Goal: Check status: Check status

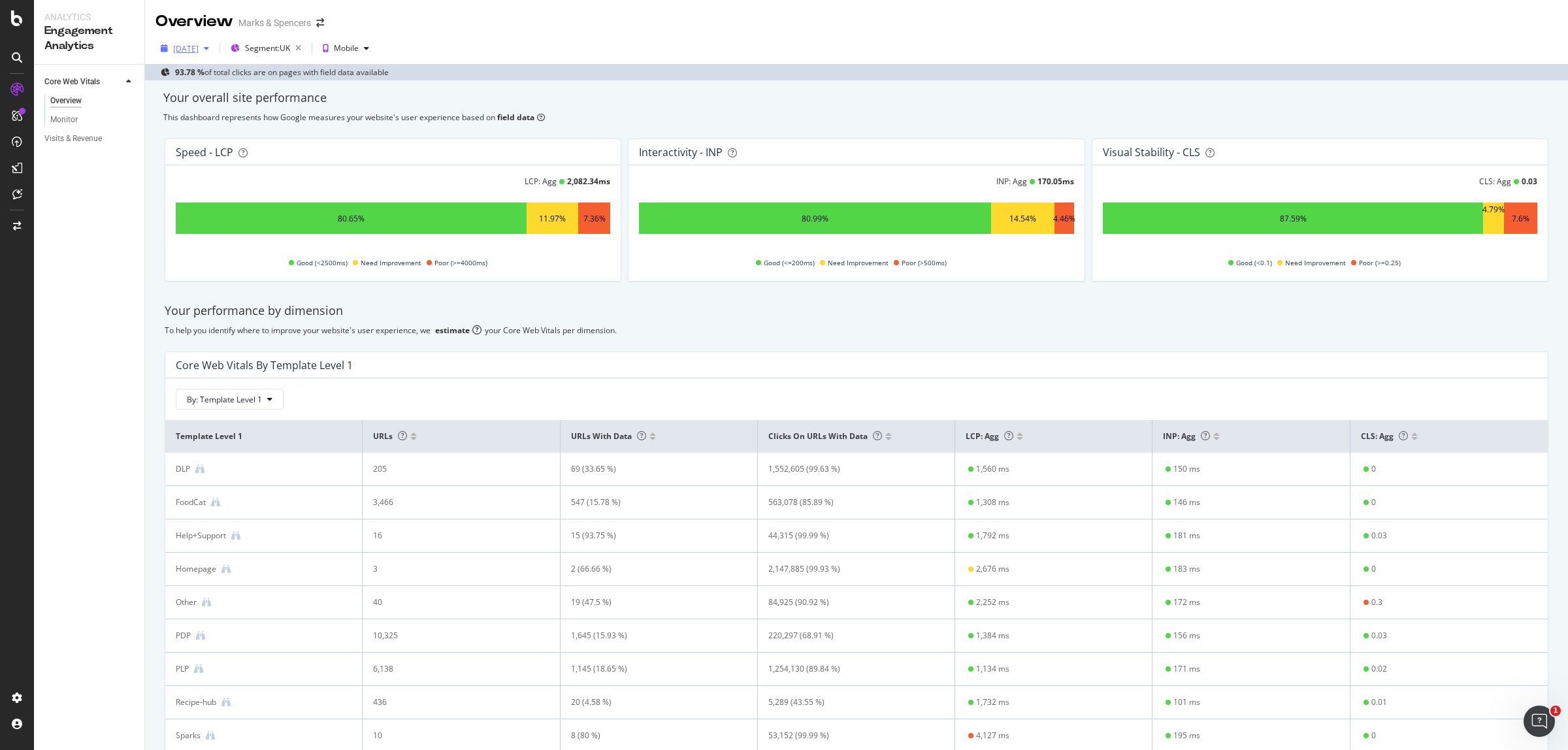
click at [177, 43] on div "[DATE]" at bounding box center [186, 49] width 26 height 11
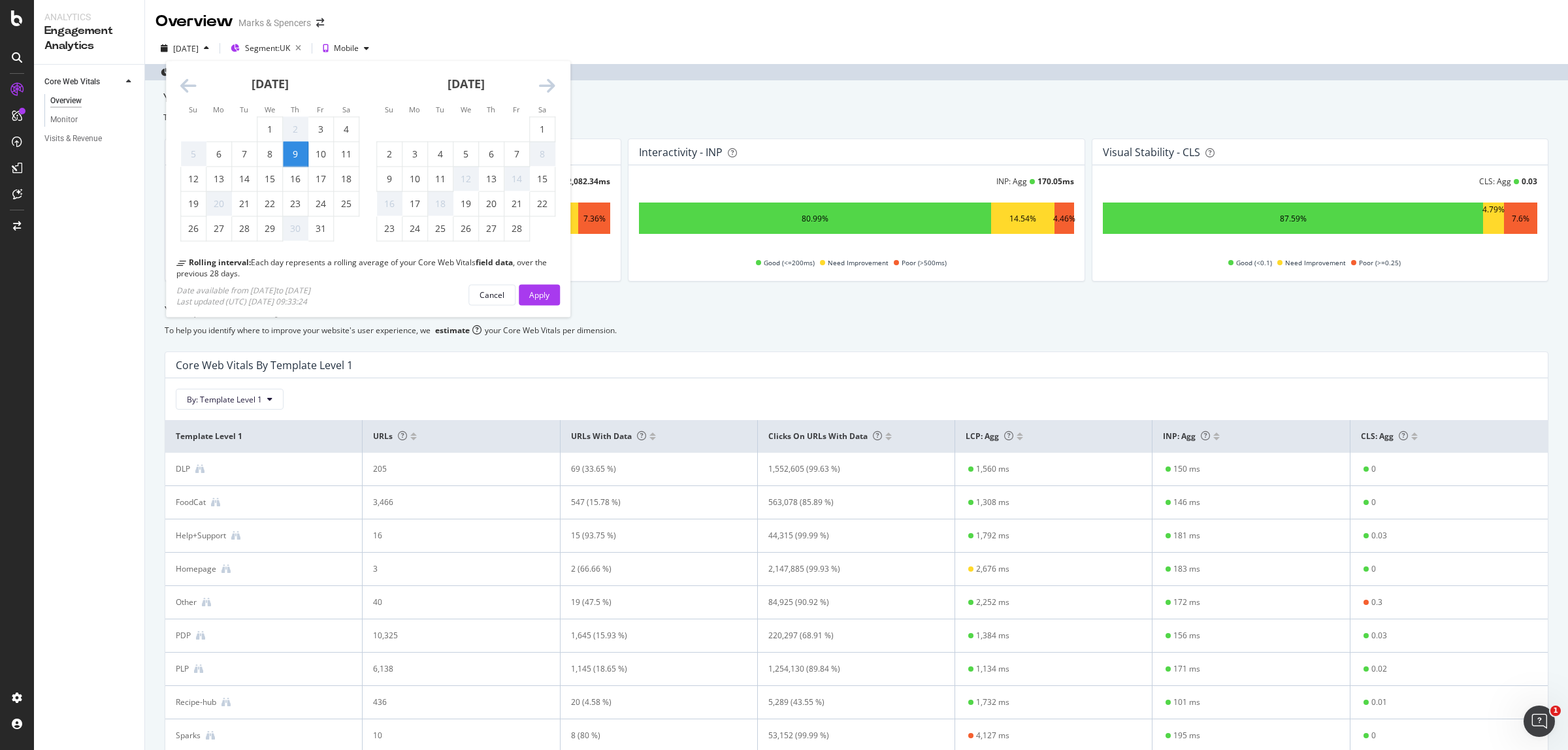
click at [544, 83] on icon "Move forward to switch to the next month." at bounding box center [547, 86] width 16 height 18
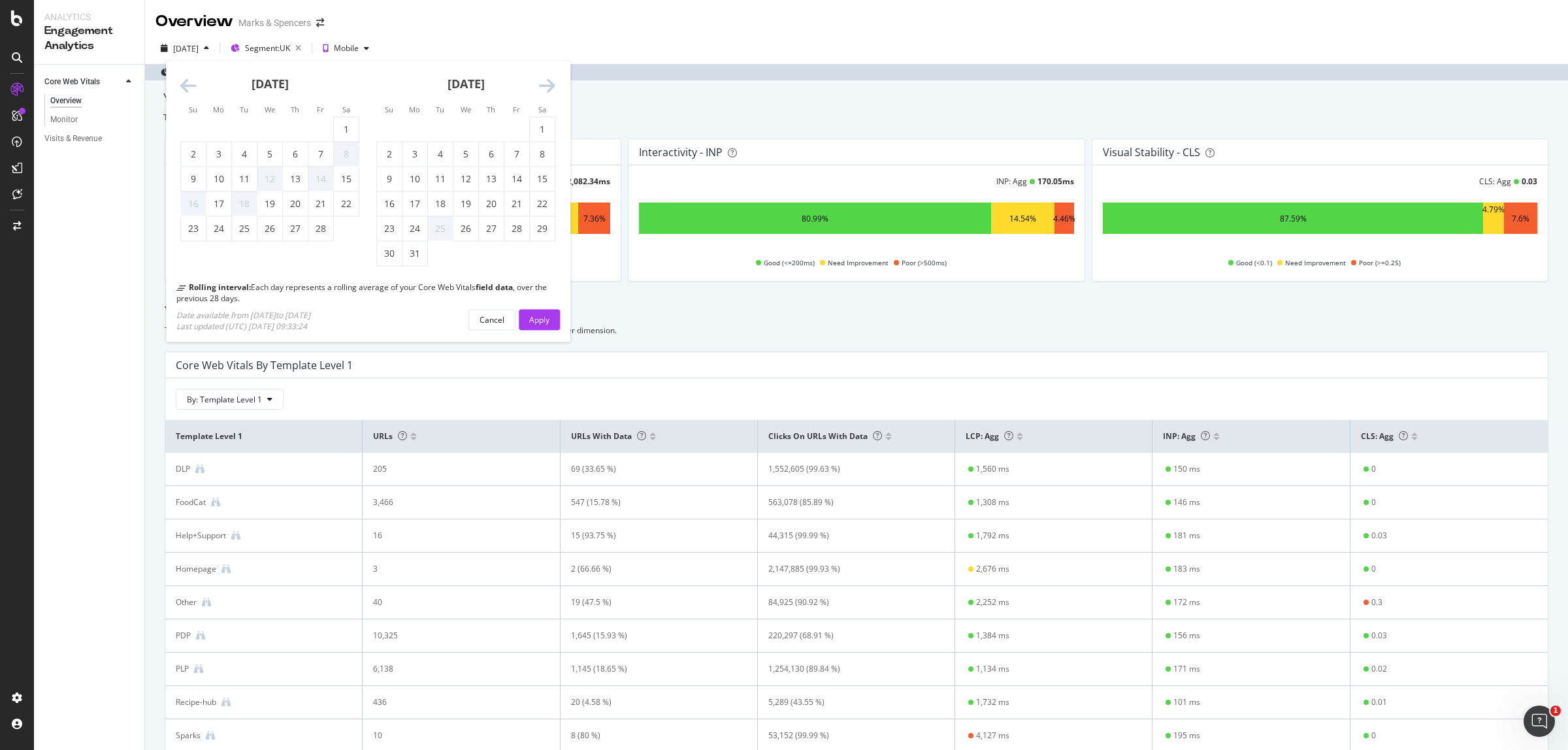
click at [544, 83] on icon "Move forward to switch to the next month." at bounding box center [547, 86] width 16 height 18
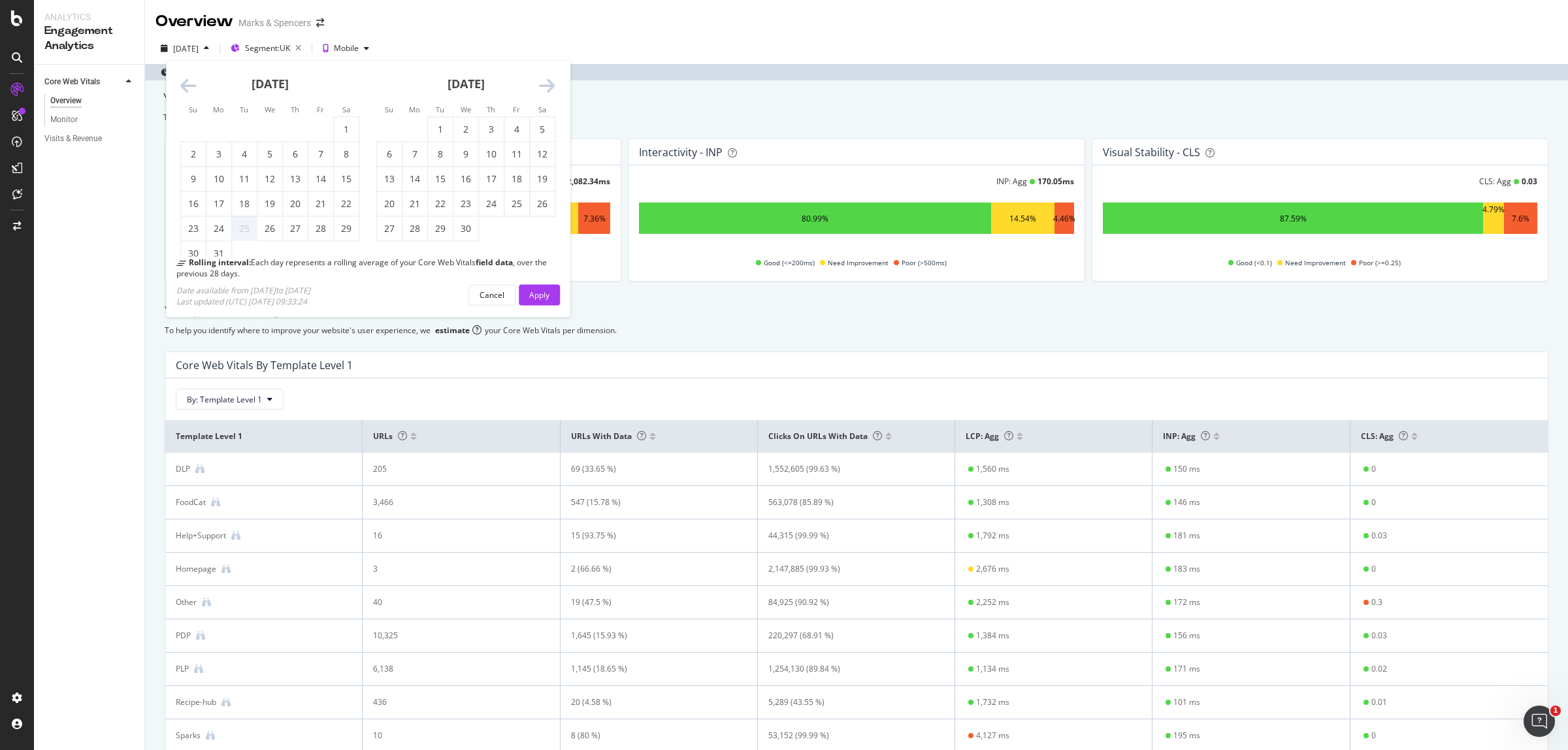
click at [544, 83] on icon "Move forward to switch to the next month." at bounding box center [547, 86] width 16 height 18
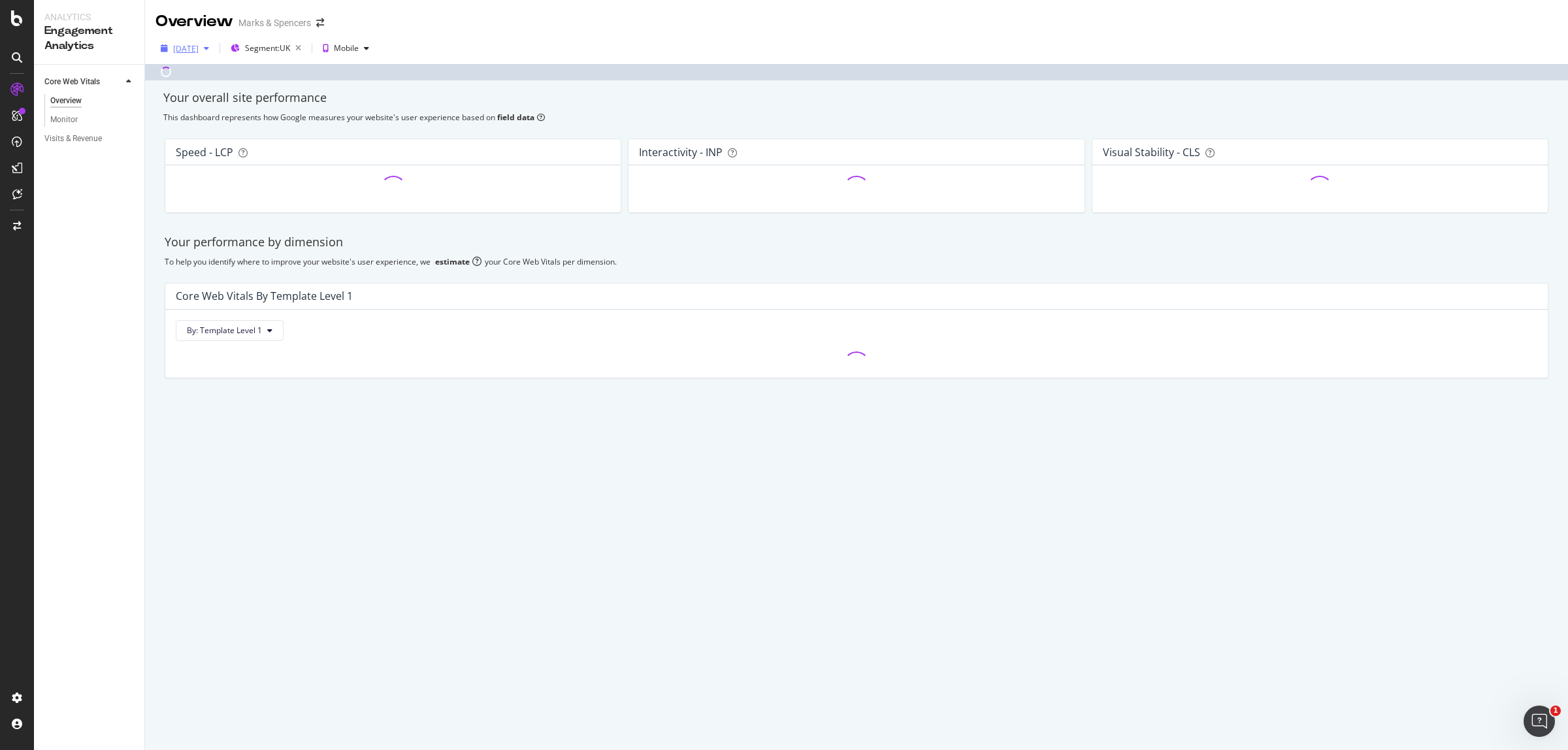
click at [194, 49] on div "[DATE]" at bounding box center [186, 49] width 26 height 11
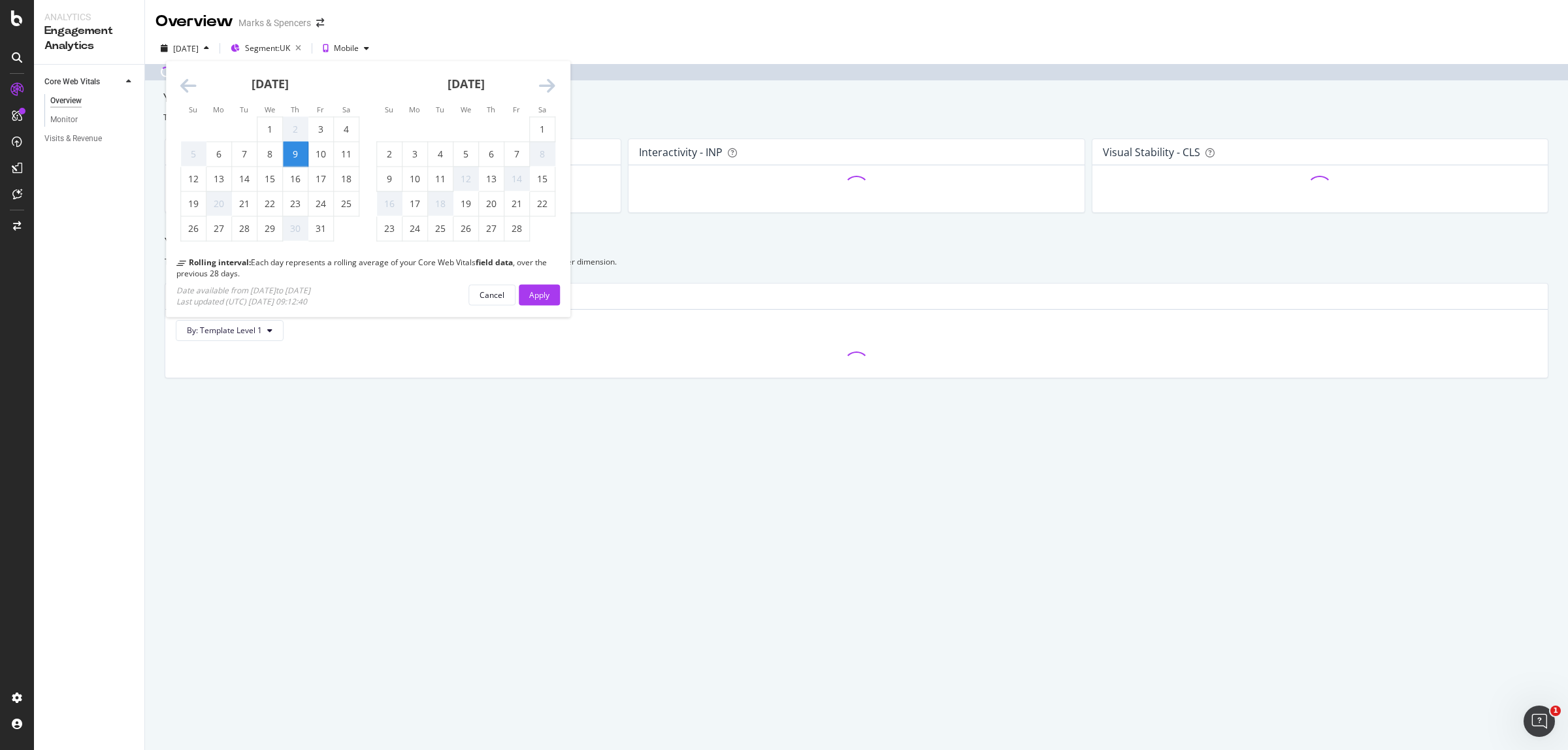
click at [544, 90] on icon "Move forward to switch to the next month." at bounding box center [547, 86] width 16 height 18
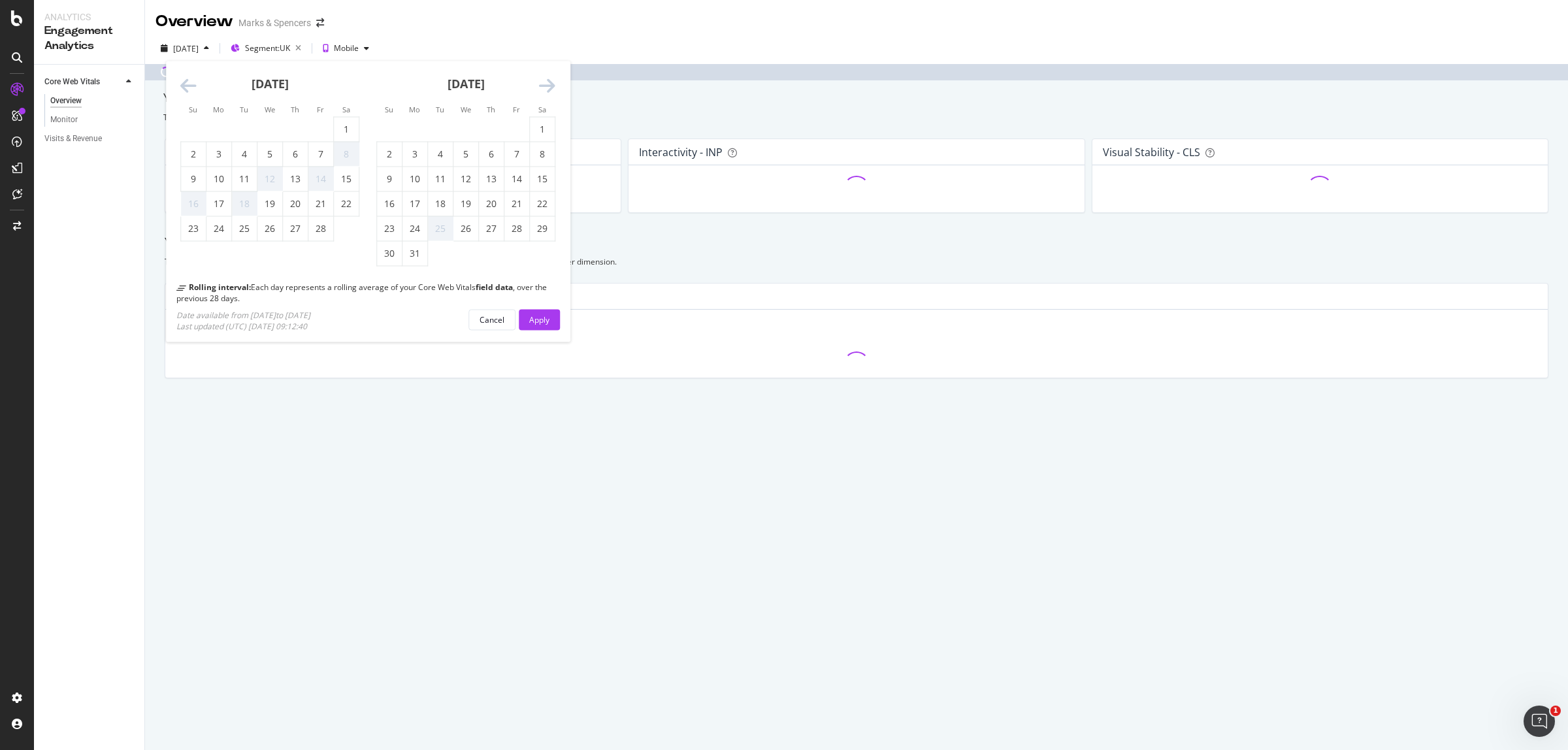
click at [544, 90] on icon "Move forward to switch to the next month." at bounding box center [547, 86] width 16 height 18
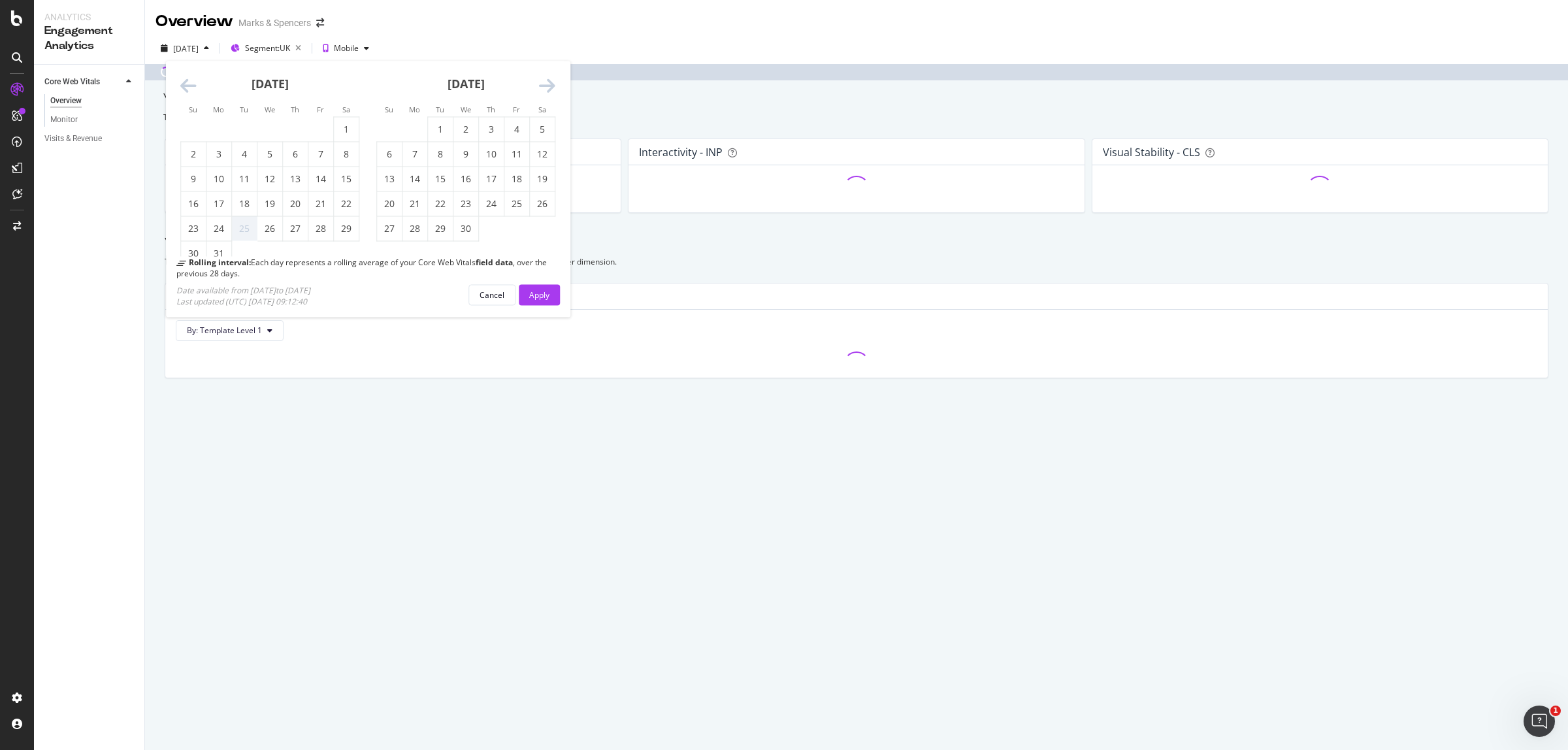
click at [544, 90] on icon "Move forward to switch to the next month." at bounding box center [547, 86] width 16 height 18
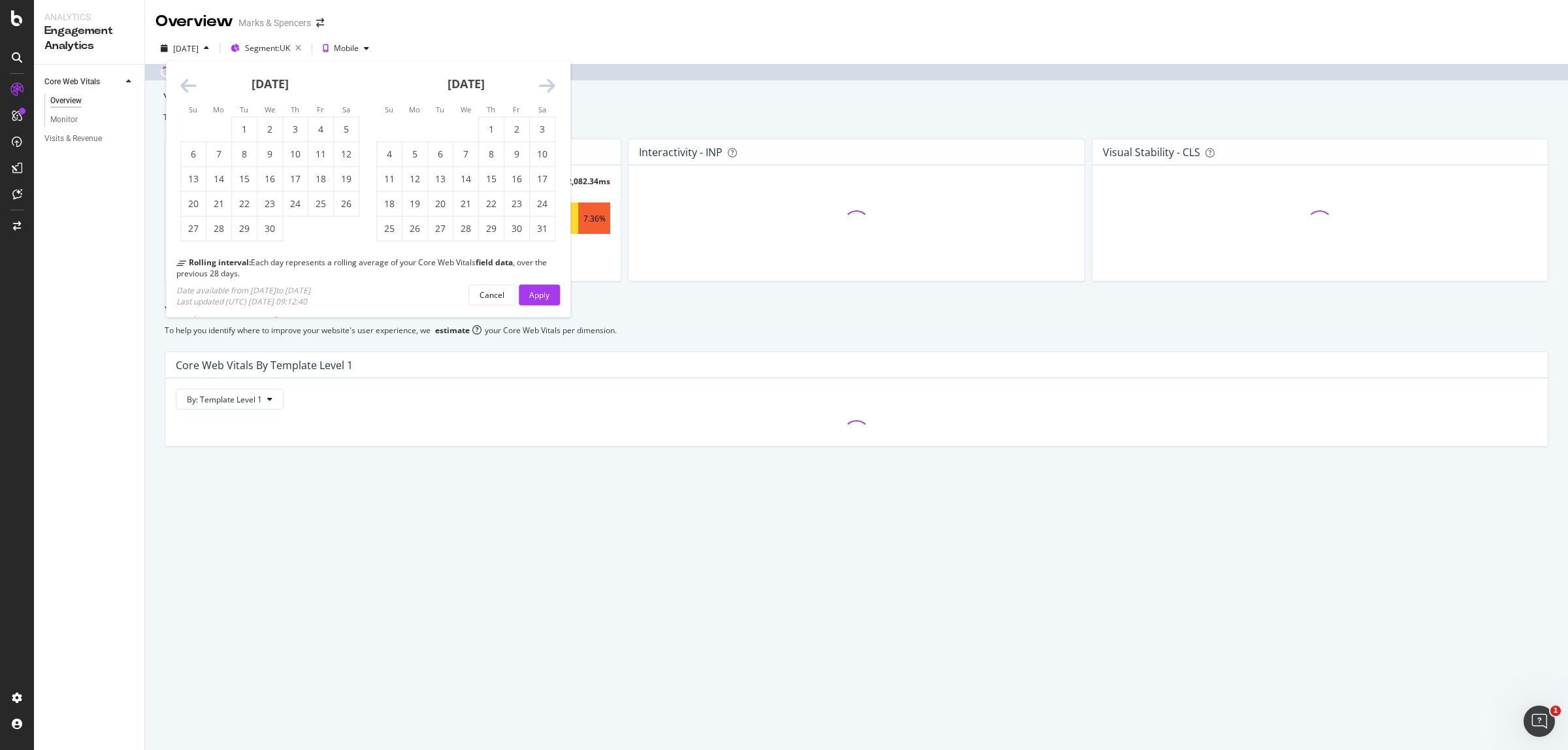
click at [544, 90] on icon "Move forward to switch to the next month." at bounding box center [547, 86] width 16 height 18
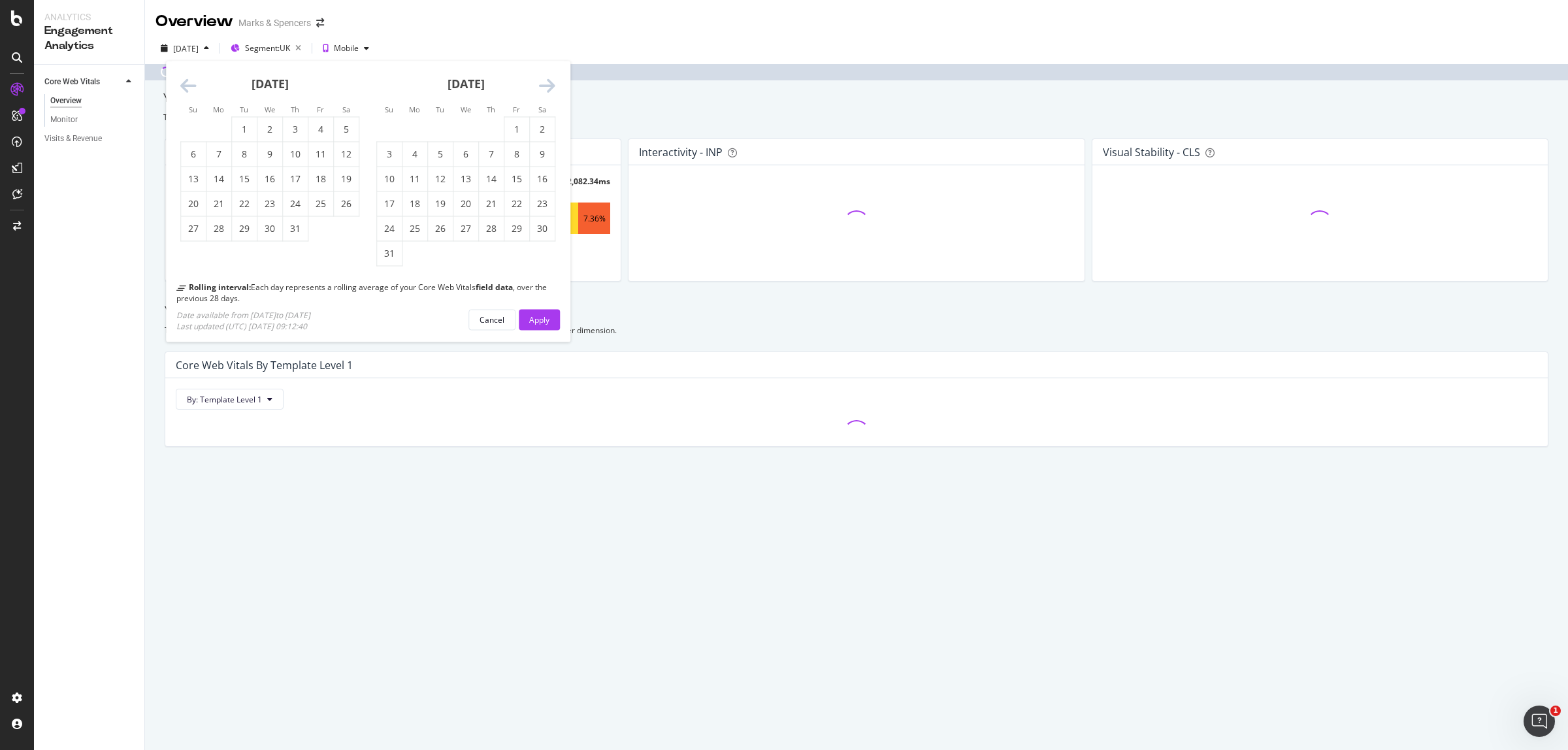
click at [544, 90] on icon "Move forward to switch to the next month." at bounding box center [547, 86] width 16 height 18
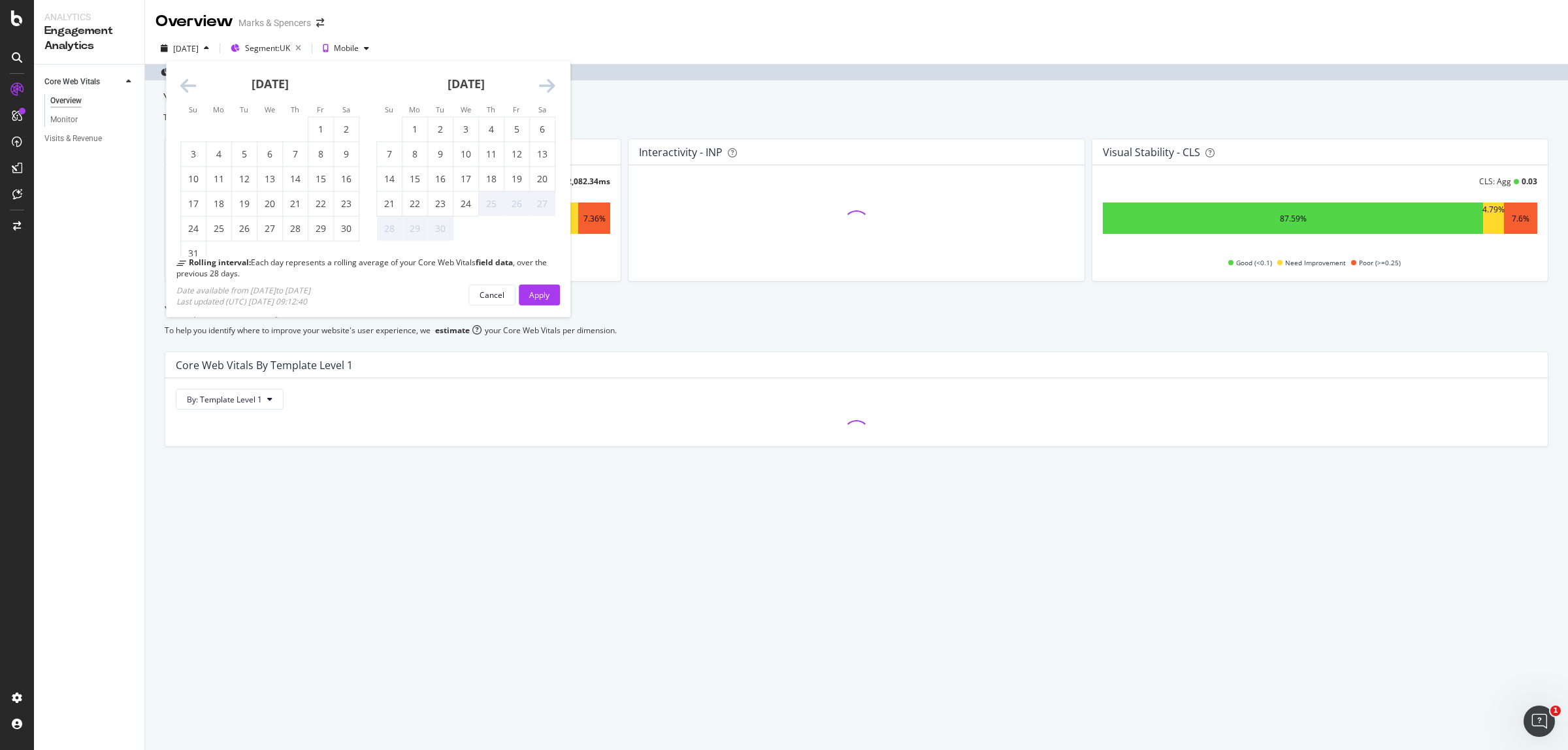
click at [544, 90] on icon "Move forward to switch to the next month." at bounding box center [547, 86] width 16 height 18
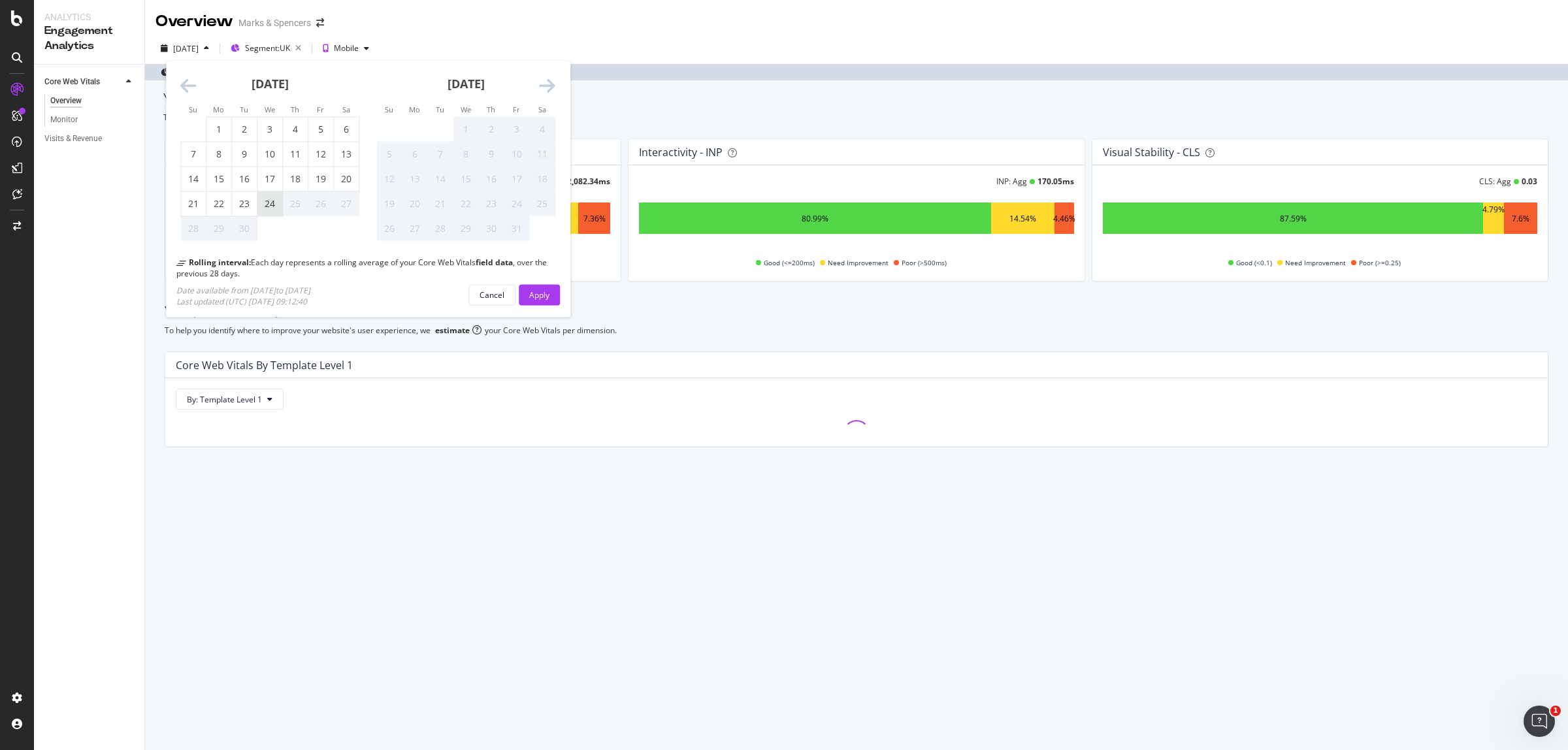
click at [271, 200] on div "24" at bounding box center [269, 203] width 25 height 13
click at [530, 289] on div "Apply" at bounding box center [539, 294] width 21 height 11
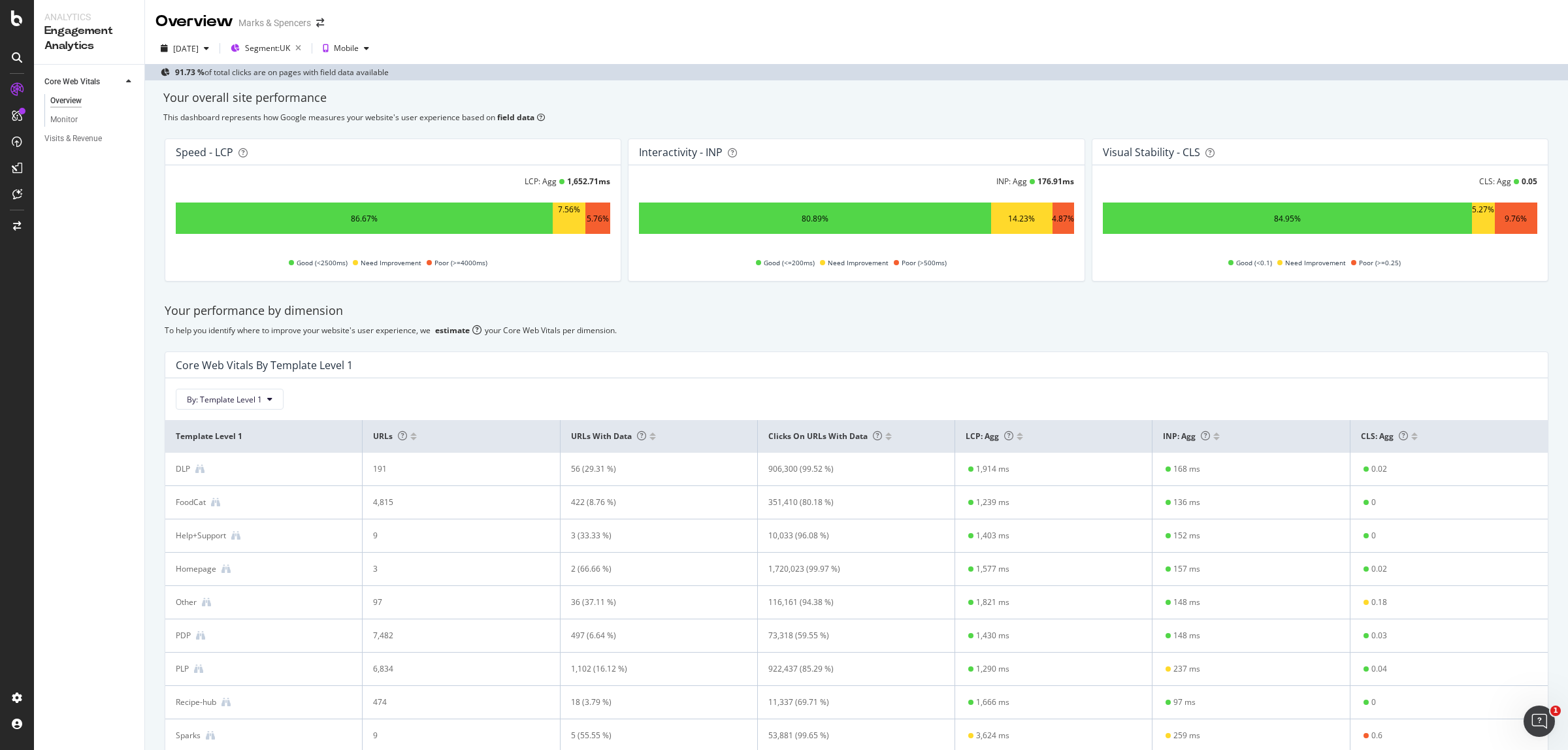
click at [697, 308] on div "Your performance by dimension" at bounding box center [856, 311] width 1384 height 17
